Goal: Task Accomplishment & Management: Manage account settings

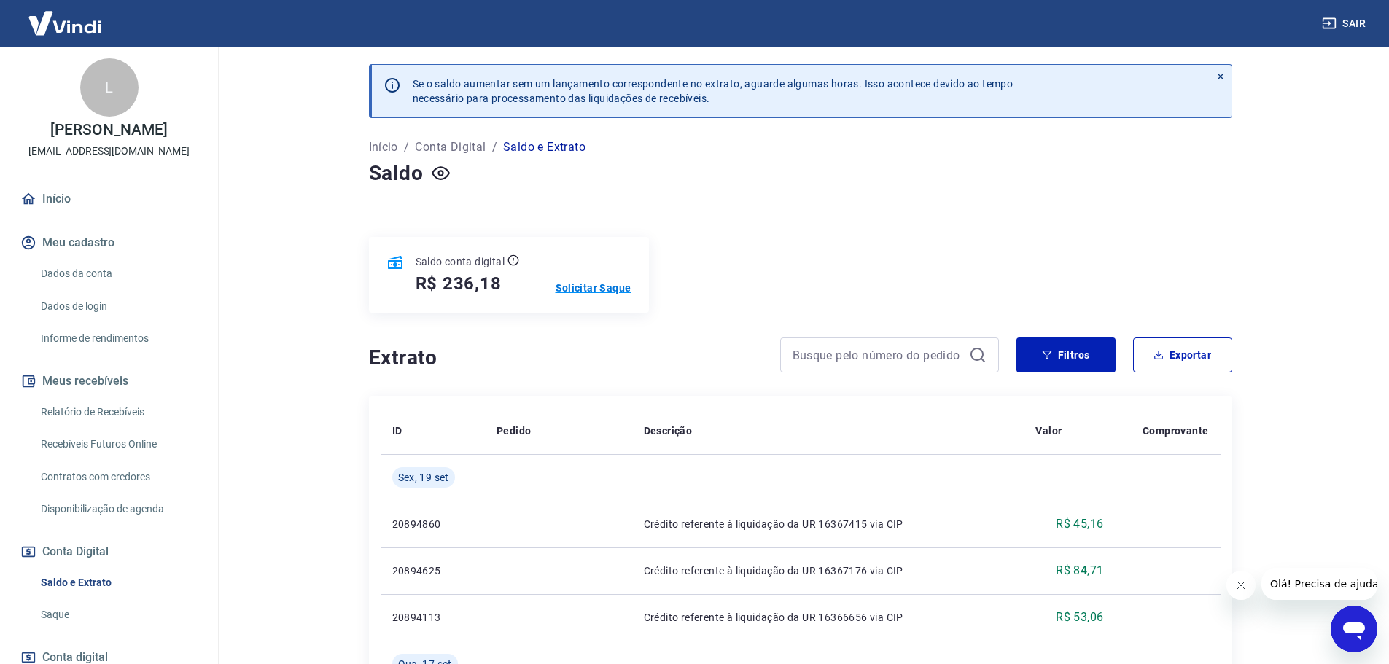
click at [590, 291] on p "Solicitar Saque" at bounding box center [594, 288] width 76 height 15
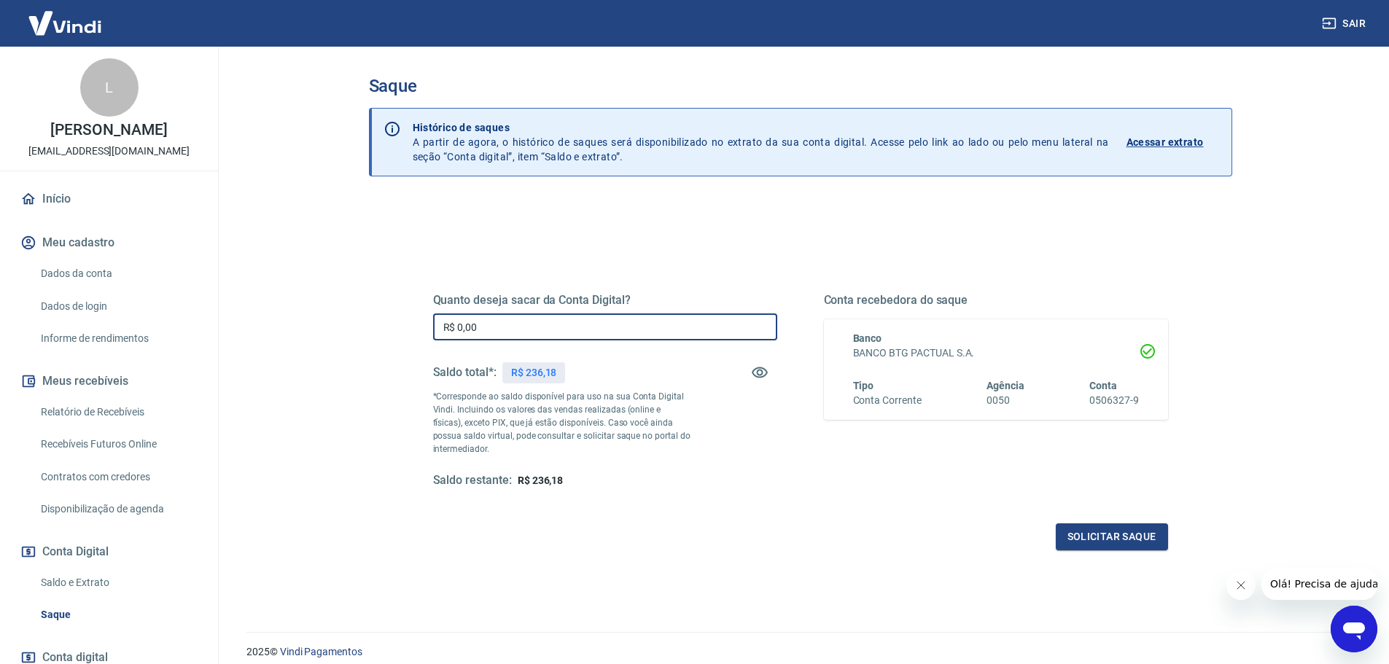
click at [596, 325] on input "R$ 0,00" at bounding box center [605, 327] width 344 height 27
type input "R$ 236,18"
click at [1137, 535] on button "Solicitar saque" at bounding box center [1112, 537] width 112 height 27
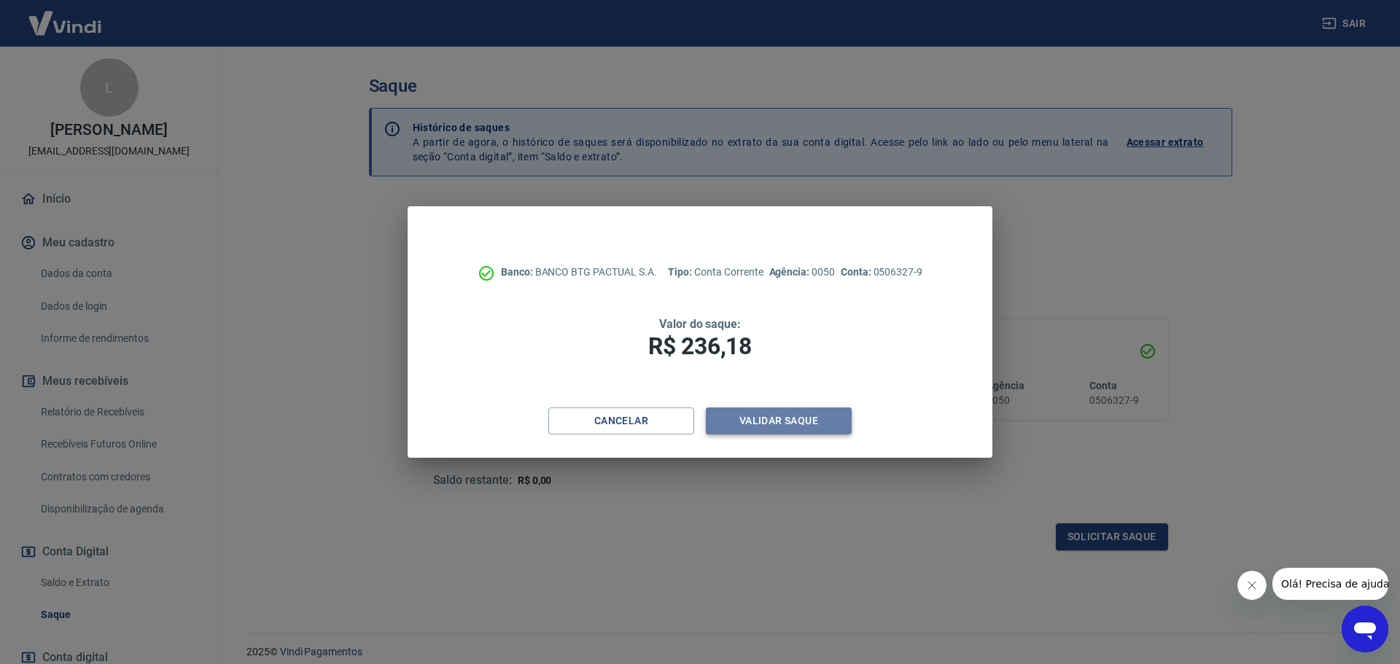
click at [820, 414] on button "Validar saque" at bounding box center [779, 421] width 146 height 27
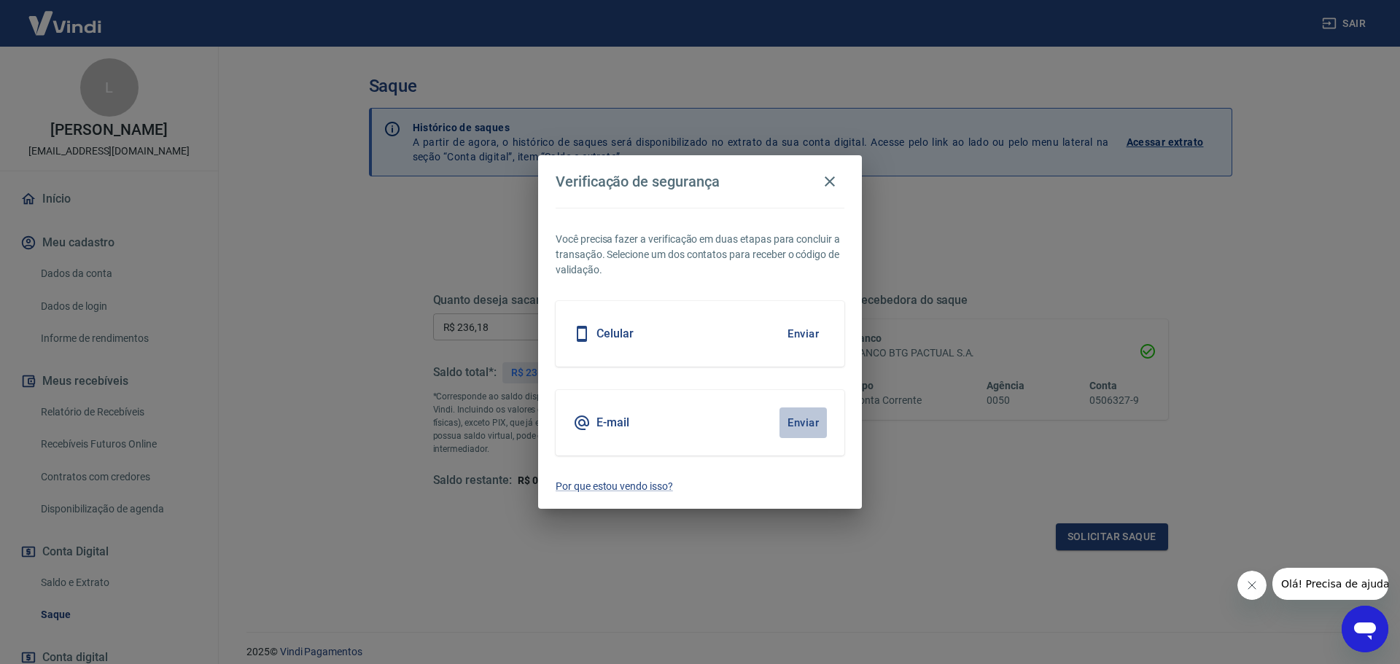
click at [817, 430] on button "Enviar" at bounding box center [803, 423] width 47 height 31
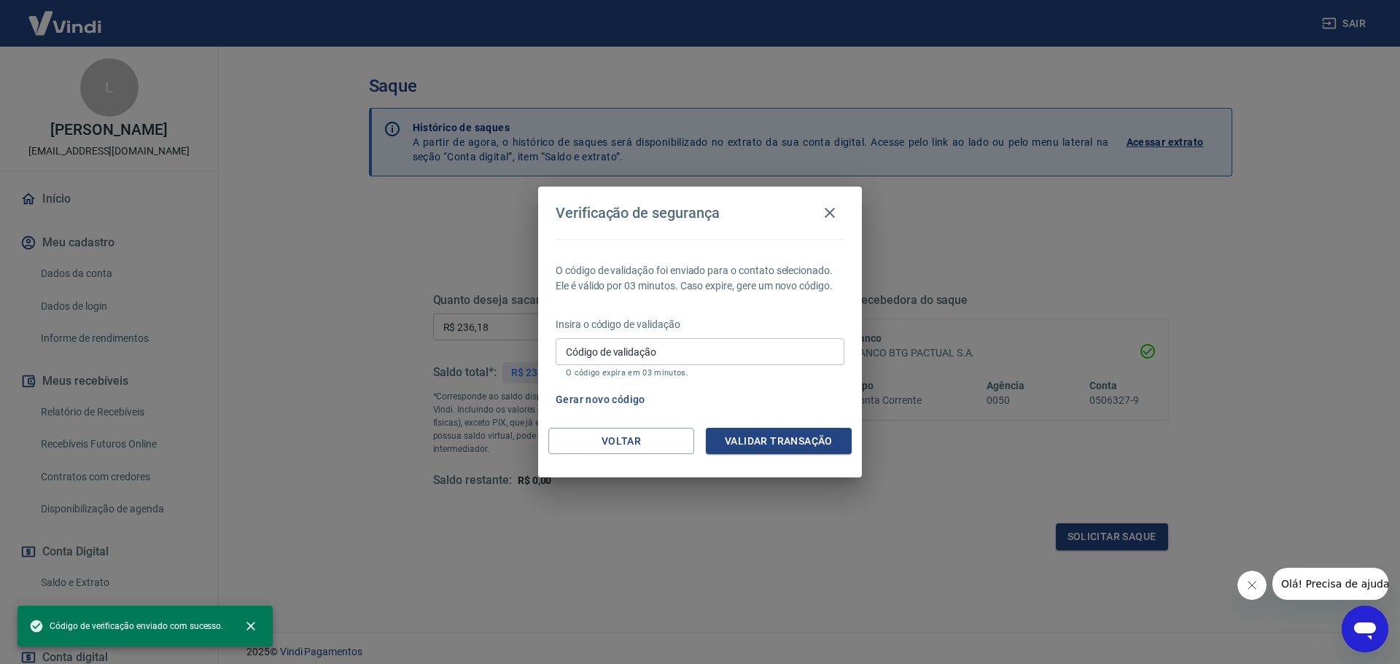
click at [795, 343] on input "Código de validação" at bounding box center [700, 351] width 289 height 27
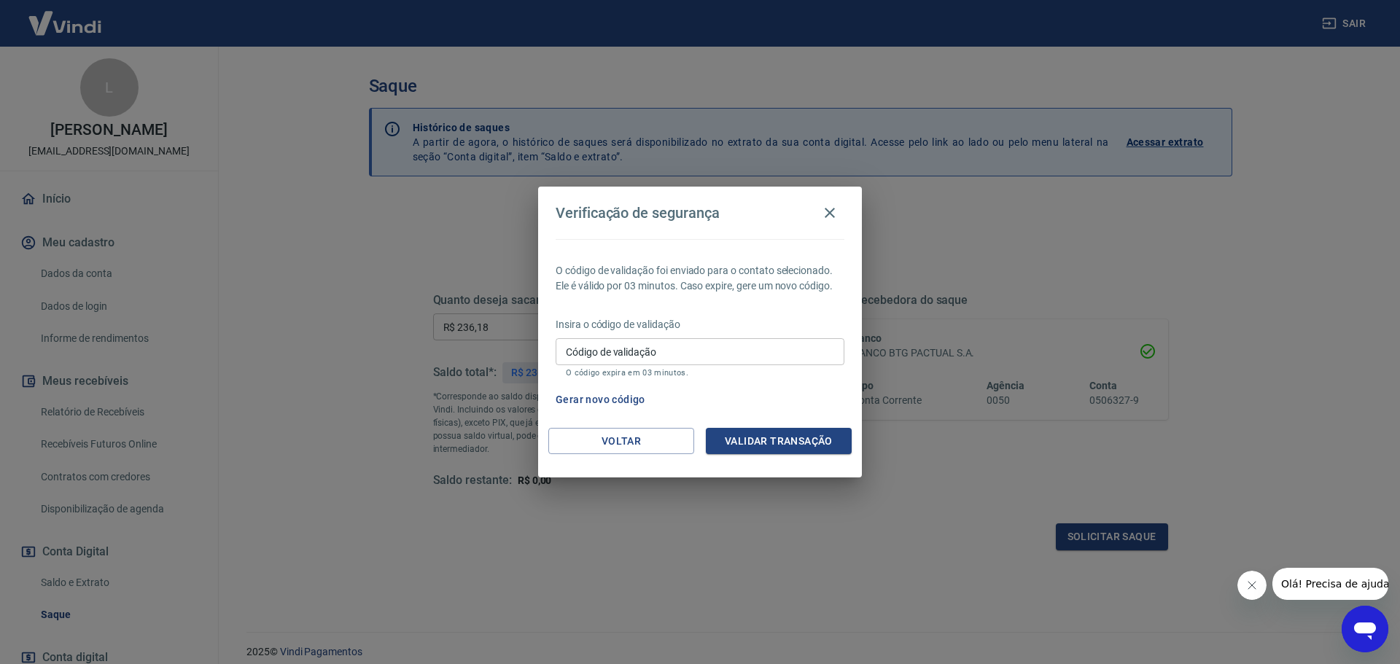
click at [640, 356] on div "Código de validação Código de validação O código expira em 03 minutos." at bounding box center [700, 357] width 289 height 39
type input "408961"
click at [801, 445] on button "Validar transação" at bounding box center [779, 441] width 146 height 27
